Goal: Task Accomplishment & Management: Use online tool/utility

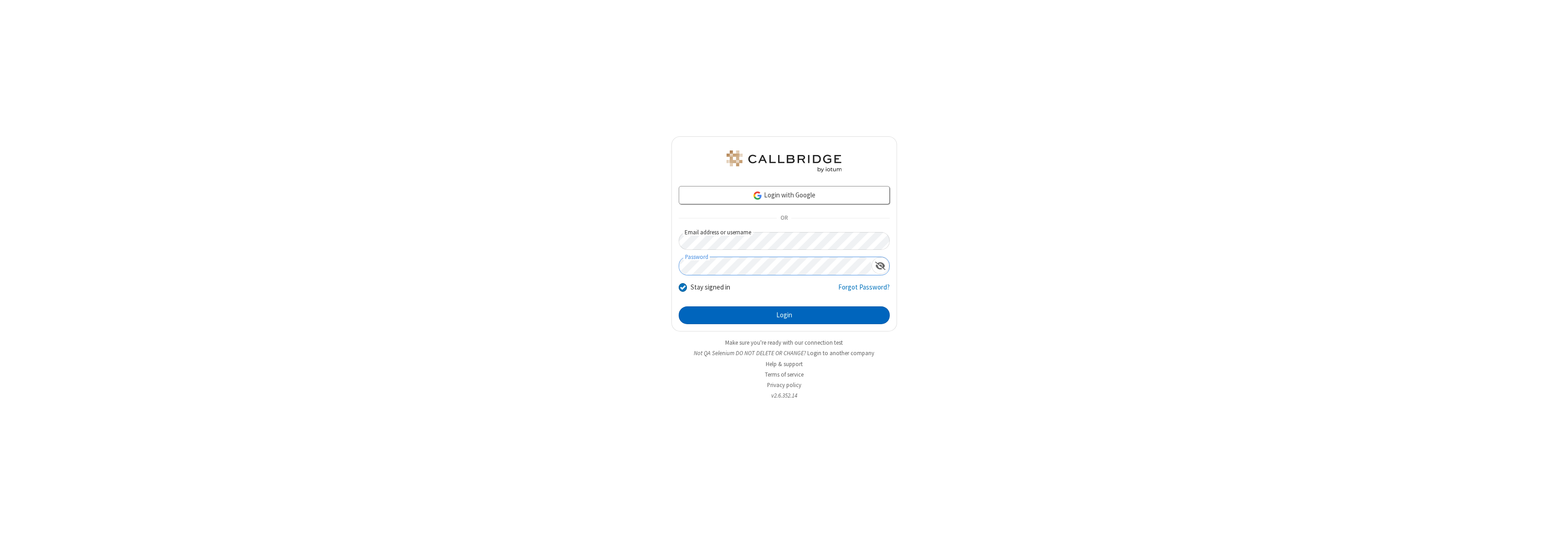
click at [784, 315] on button "Login" at bounding box center [784, 315] width 211 height 18
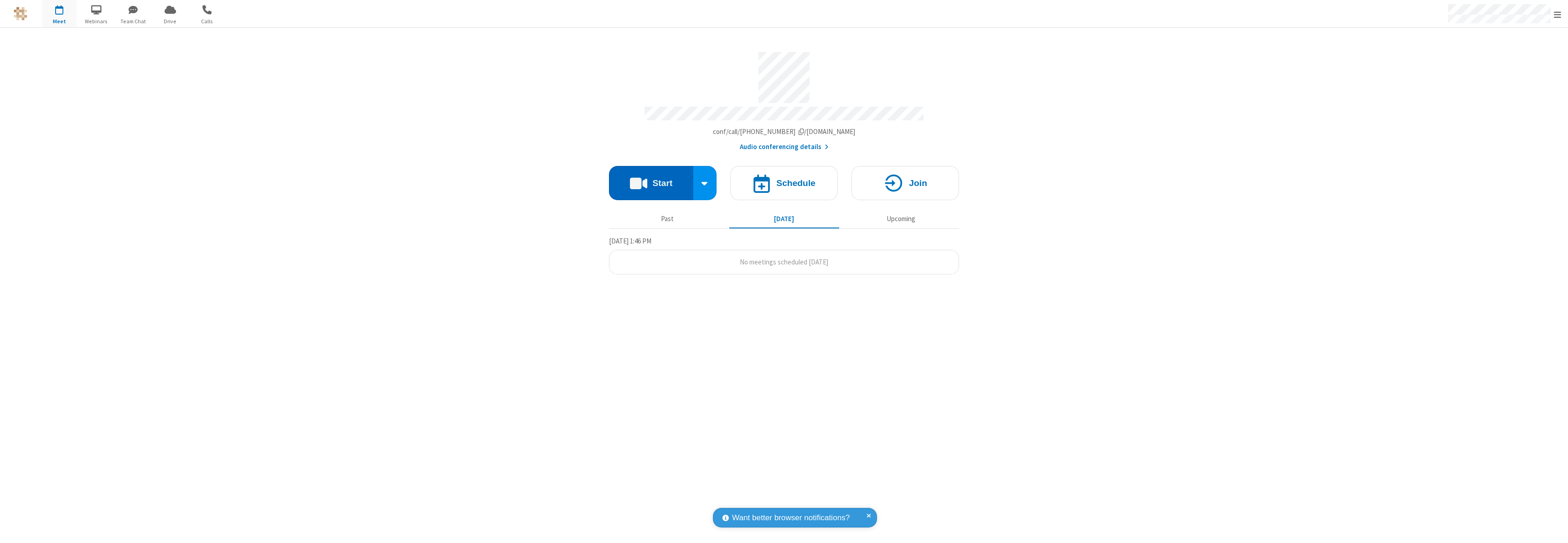
click at [650, 178] on button "Start" at bounding box center [650, 183] width 85 height 34
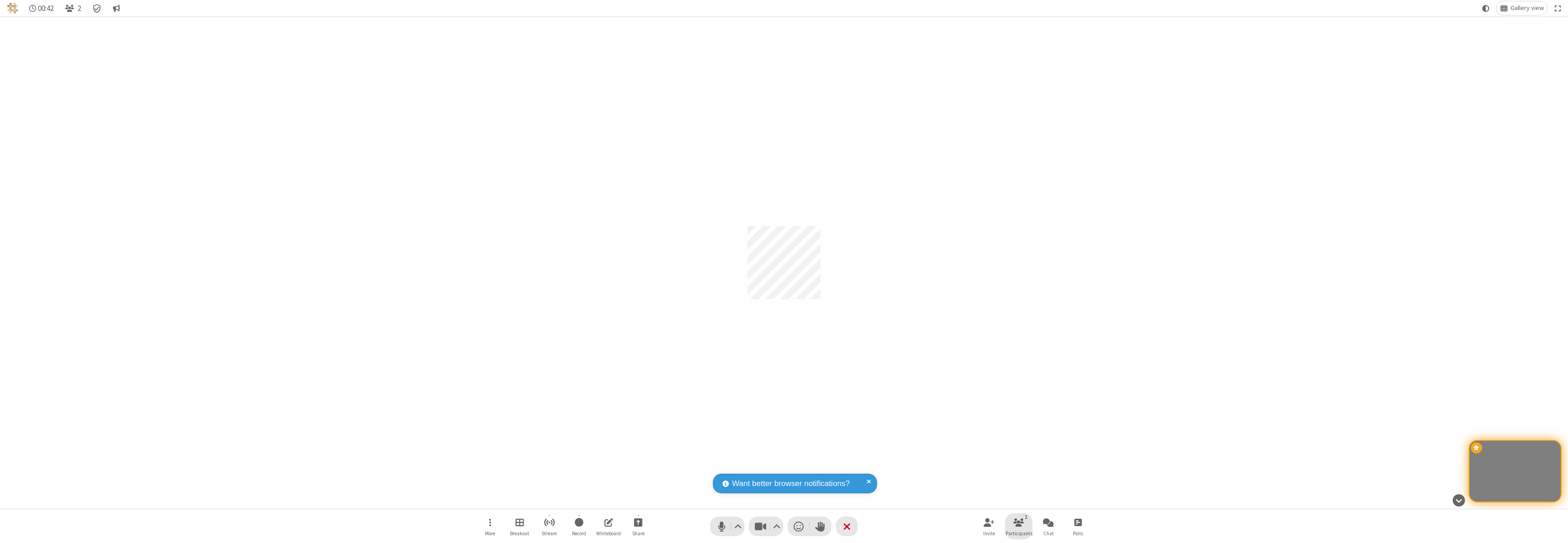
click at [1018, 533] on span "Participants" at bounding box center [1019, 533] width 27 height 5
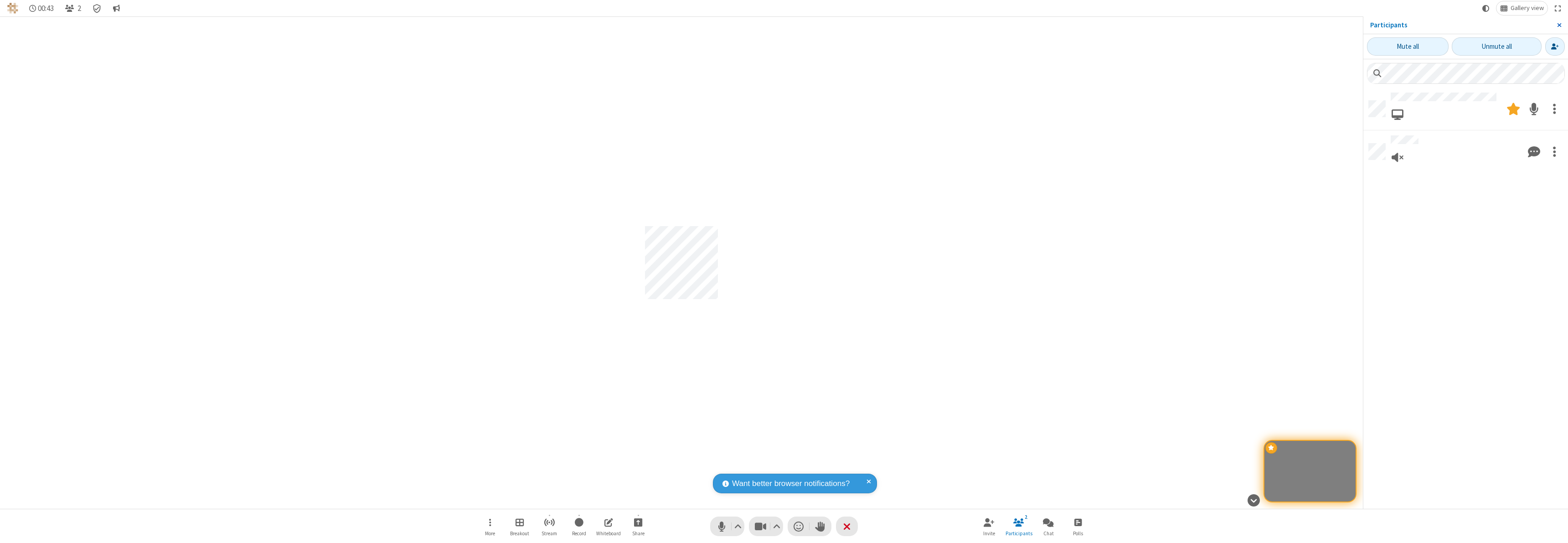
click at [1559, 25] on span "Close sidebar" at bounding box center [1559, 25] width 4 height 8
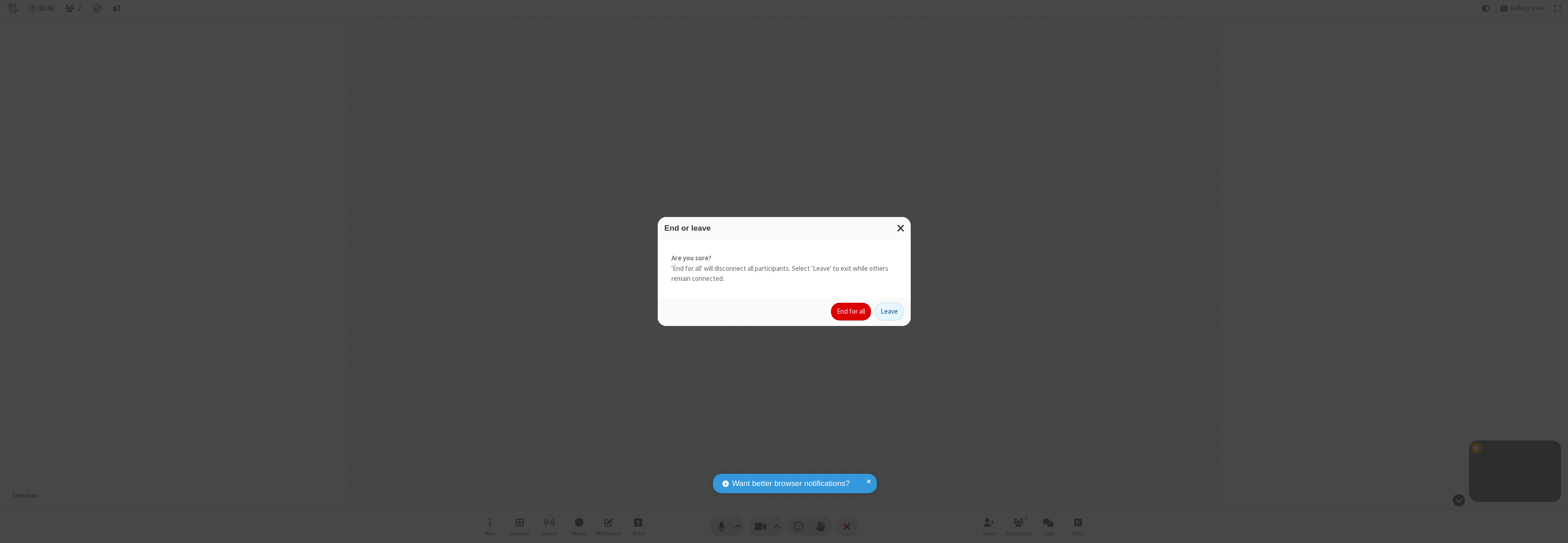
click at [851, 312] on button "End for all" at bounding box center [850, 312] width 40 height 18
